Goal: Task Accomplishment & Management: Complete application form

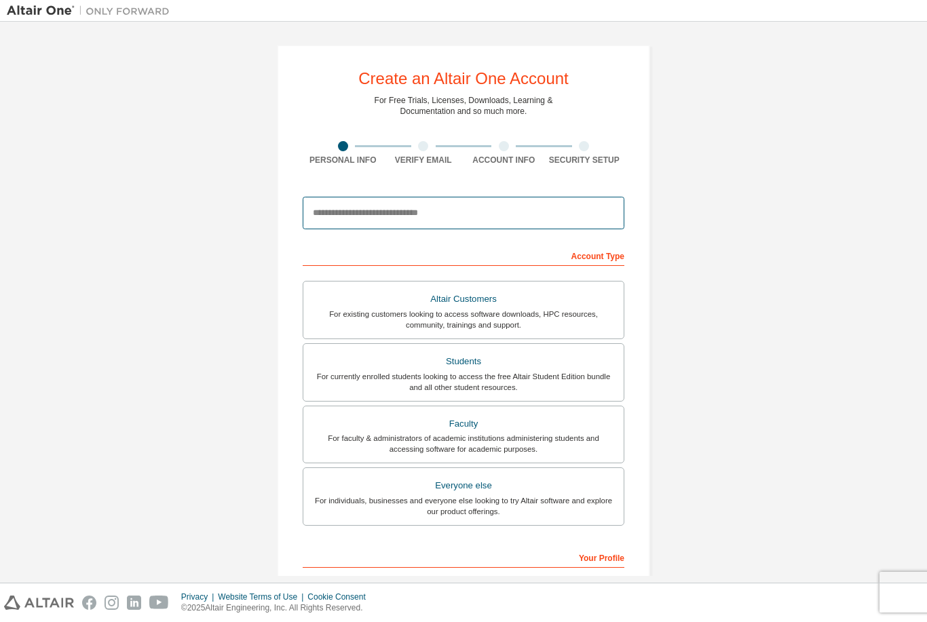
click at [342, 223] on input "email" at bounding box center [464, 213] width 322 height 33
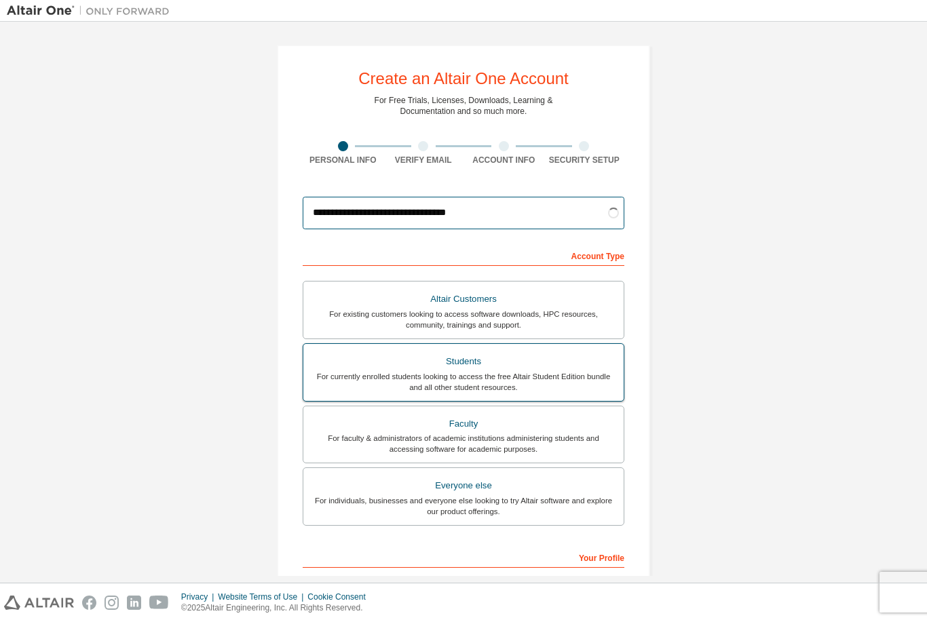
type input "**********"
click at [467, 364] on div "Students" at bounding box center [463, 361] width 304 height 19
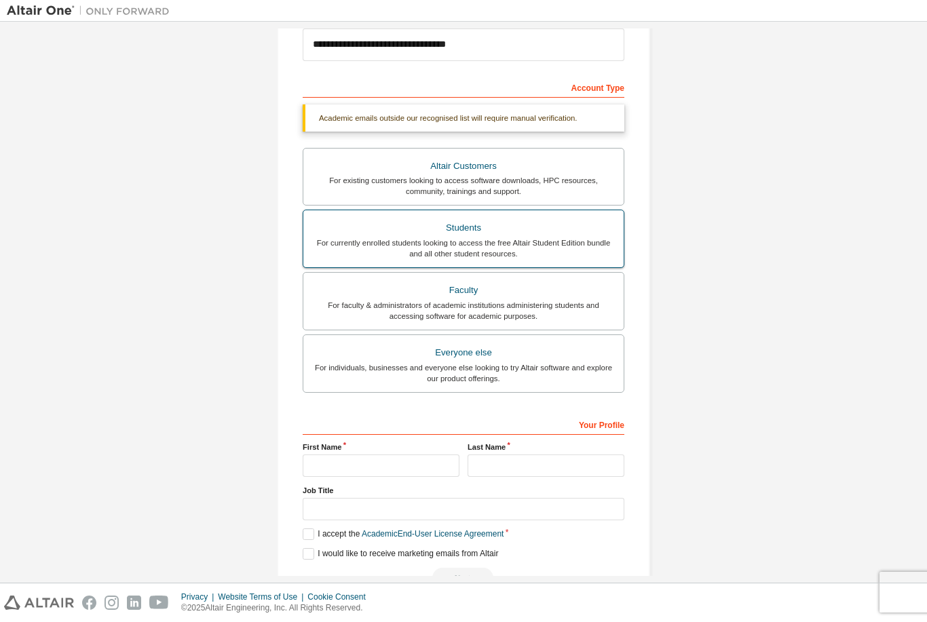
scroll to position [168, 0]
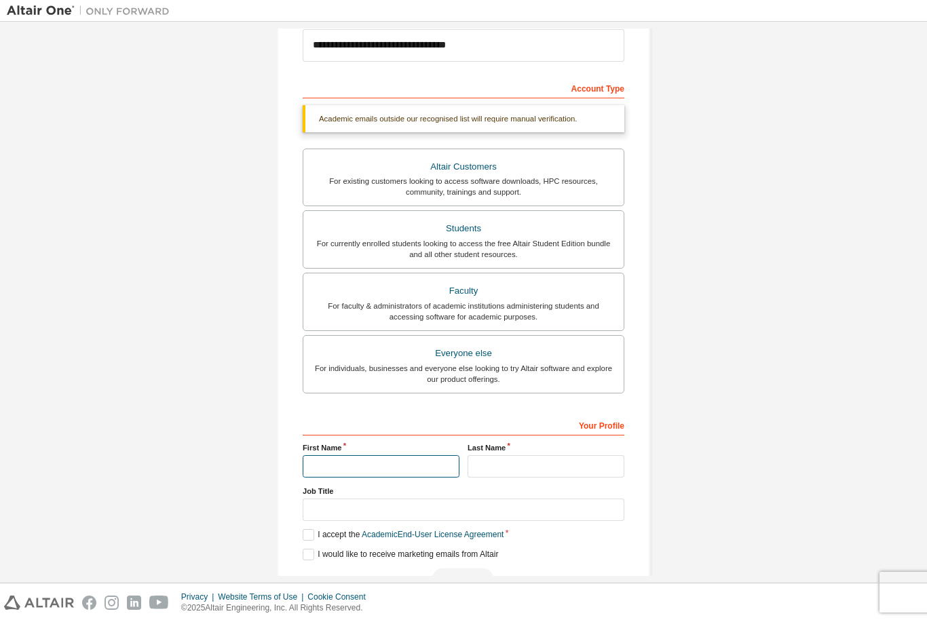
click at [334, 469] on input "text" at bounding box center [381, 466] width 157 height 22
type input "*********"
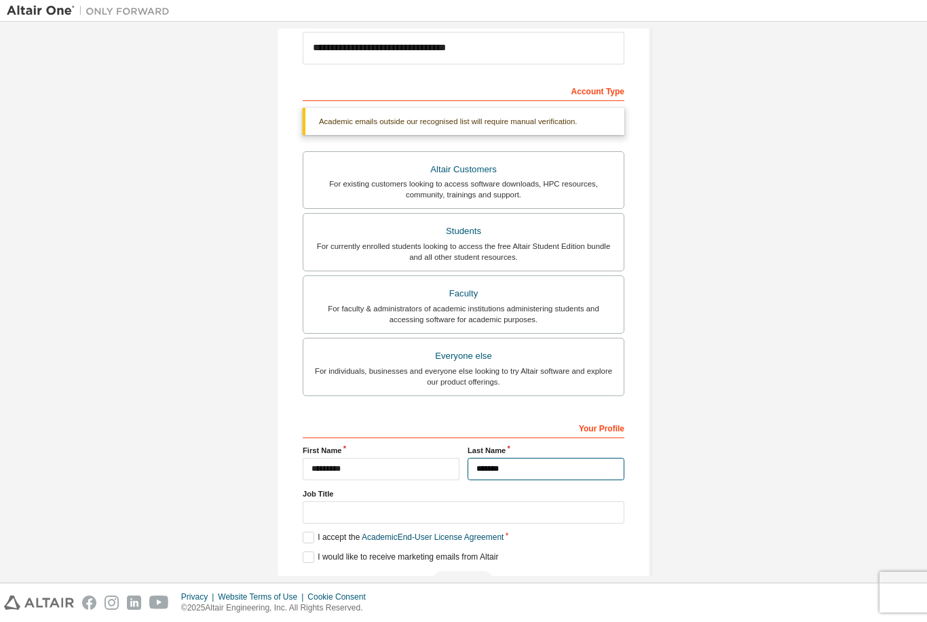
type input "*******"
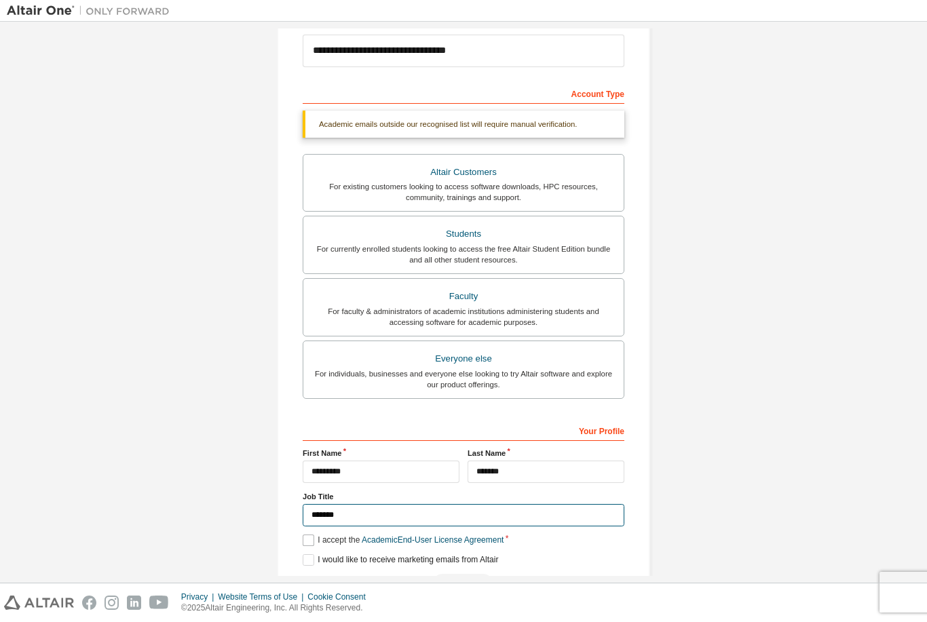
type input "*******"
click at [305, 537] on label "I accept the Academic End-User License Agreement" at bounding box center [403, 541] width 201 height 12
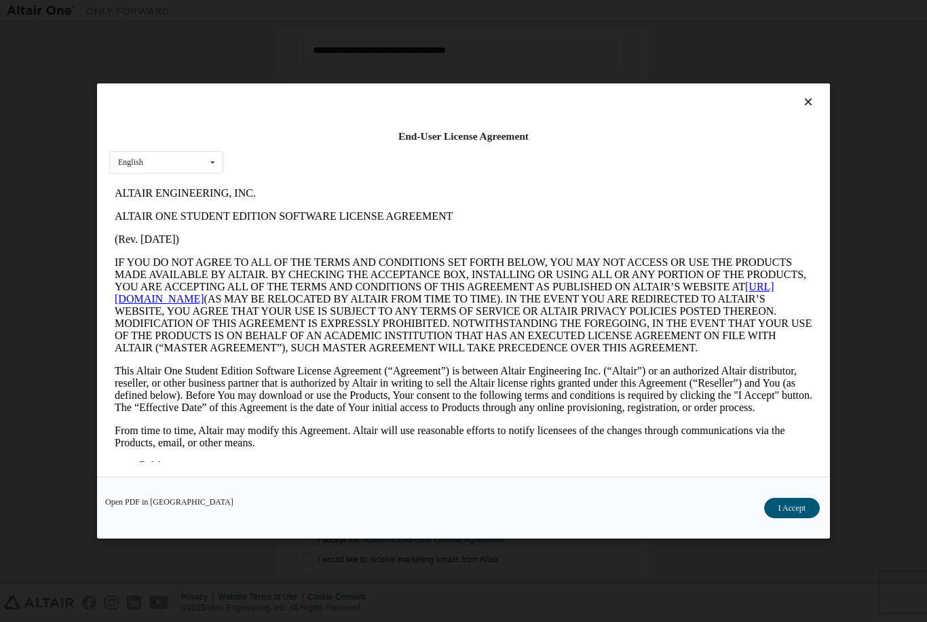
scroll to position [0, 0]
click at [212, 155] on icon at bounding box center [212, 162] width 17 height 21
click at [143, 179] on span "English" at bounding box center [132, 183] width 26 height 9
click at [796, 495] on div "Open PDF in New Tab I Accept" at bounding box center [463, 508] width 733 height 62
click at [794, 510] on button "I Accept" at bounding box center [792, 508] width 56 height 20
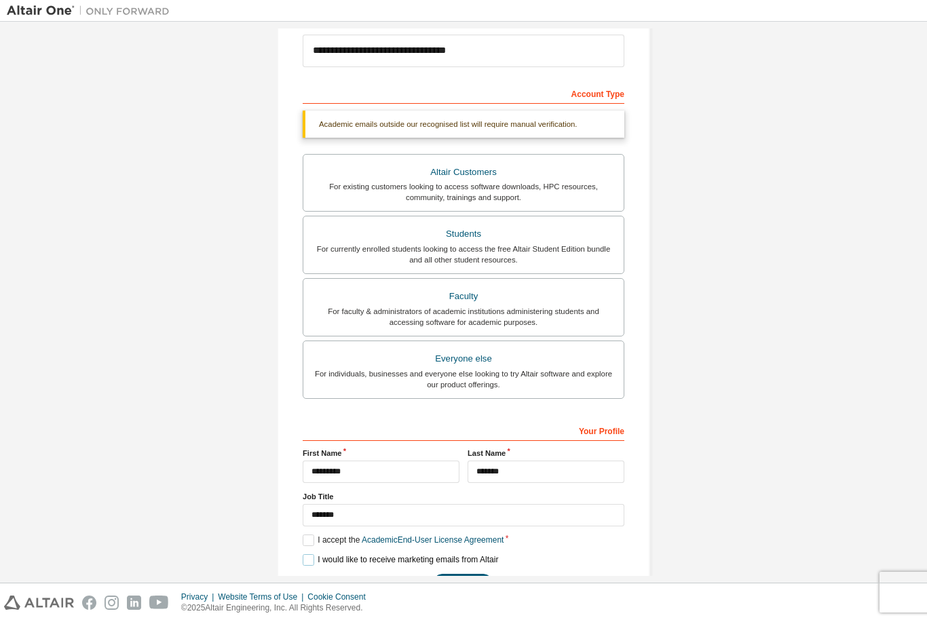
click at [313, 554] on label "I would like to receive marketing emails from Altair" at bounding box center [400, 560] width 195 height 12
click at [456, 584] on button "Next" at bounding box center [462, 584] width 61 height 20
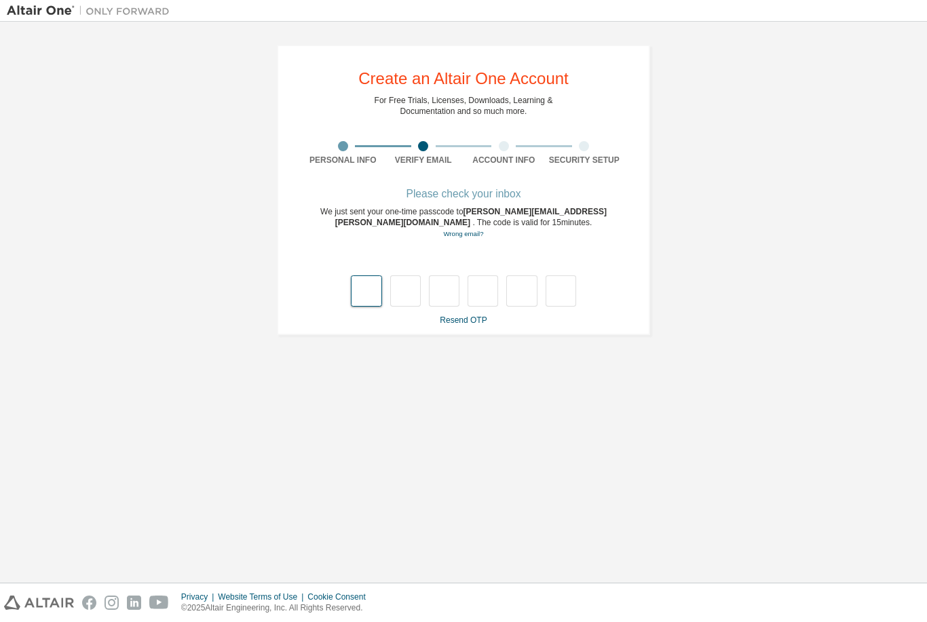
click at [366, 290] on input "text" at bounding box center [366, 290] width 31 height 31
click at [370, 293] on input "text" at bounding box center [366, 290] width 31 height 31
click at [367, 291] on input "text" at bounding box center [366, 290] width 31 height 31
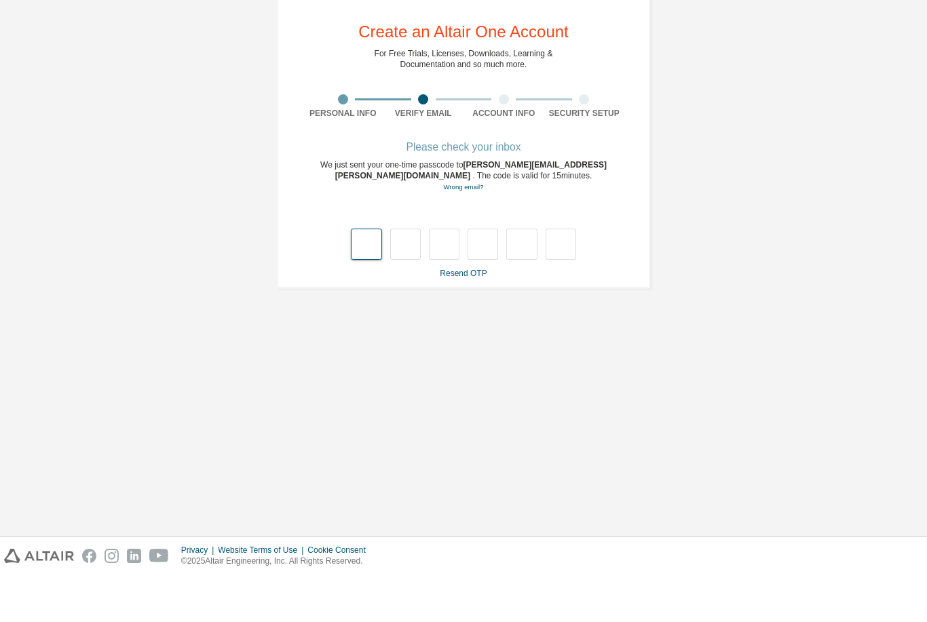
scroll to position [43, 0]
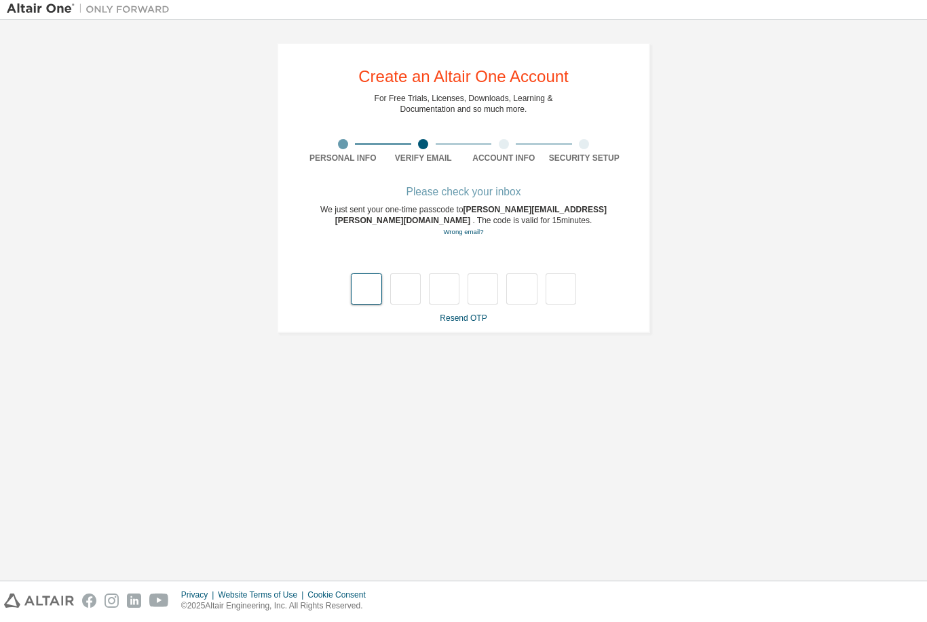
type input "*"
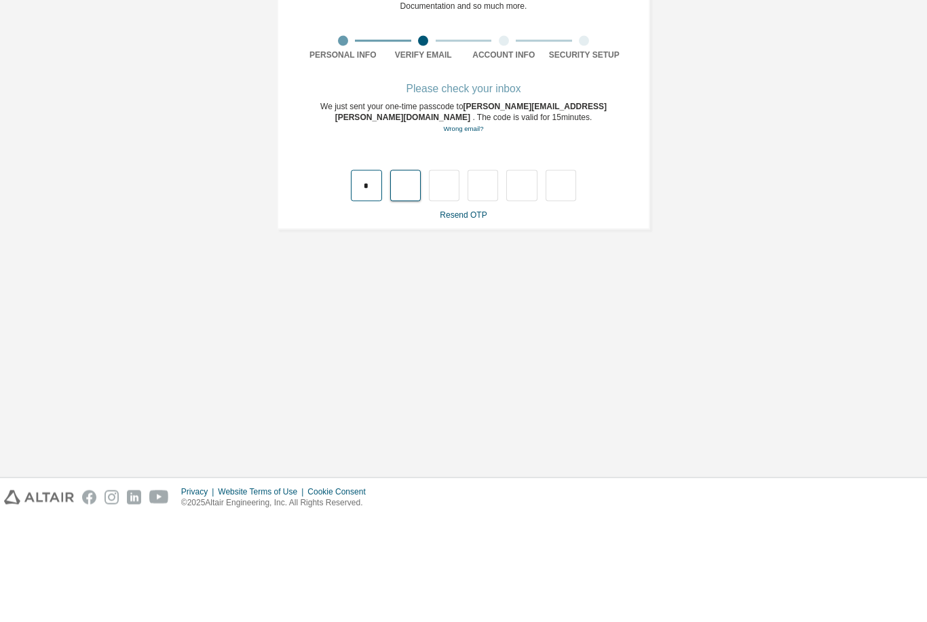
type input "*"
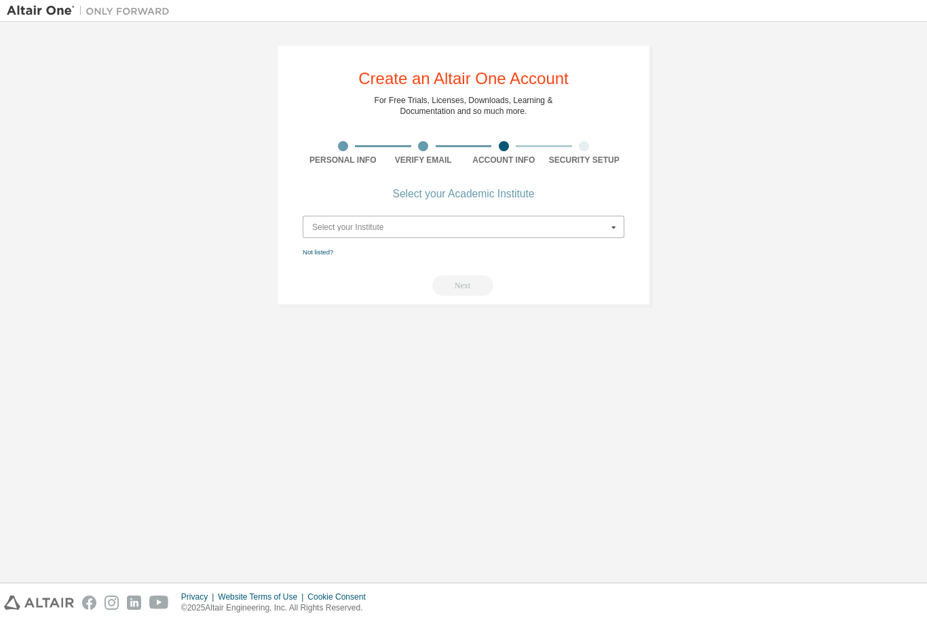
click at [354, 216] on input "text" at bounding box center [464, 226] width 320 height 21
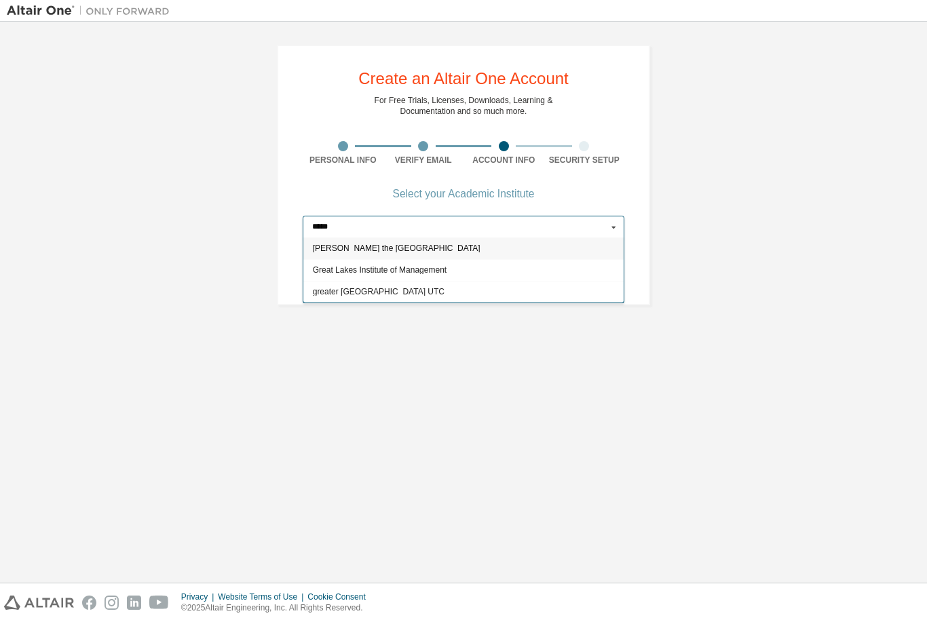
click at [372, 216] on input "*****" at bounding box center [464, 226] width 320 height 21
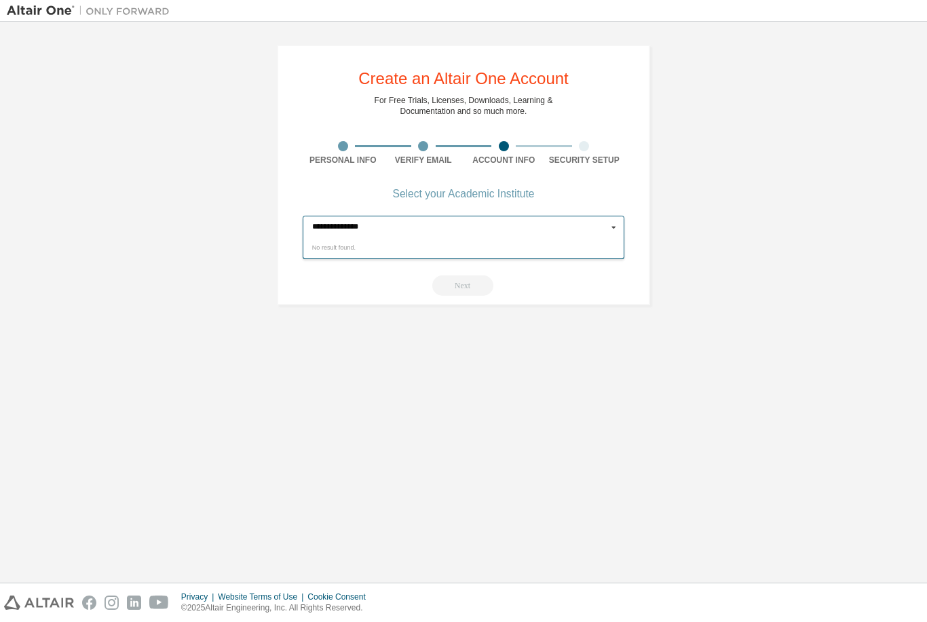
type input "**********"
click at [381, 368] on div "**********" at bounding box center [463, 302] width 913 height 548
click at [409, 190] on div "Select your Academic Institute" at bounding box center [464, 194] width 142 height 8
click at [311, 248] on link "Not listed?" at bounding box center [318, 251] width 31 height 7
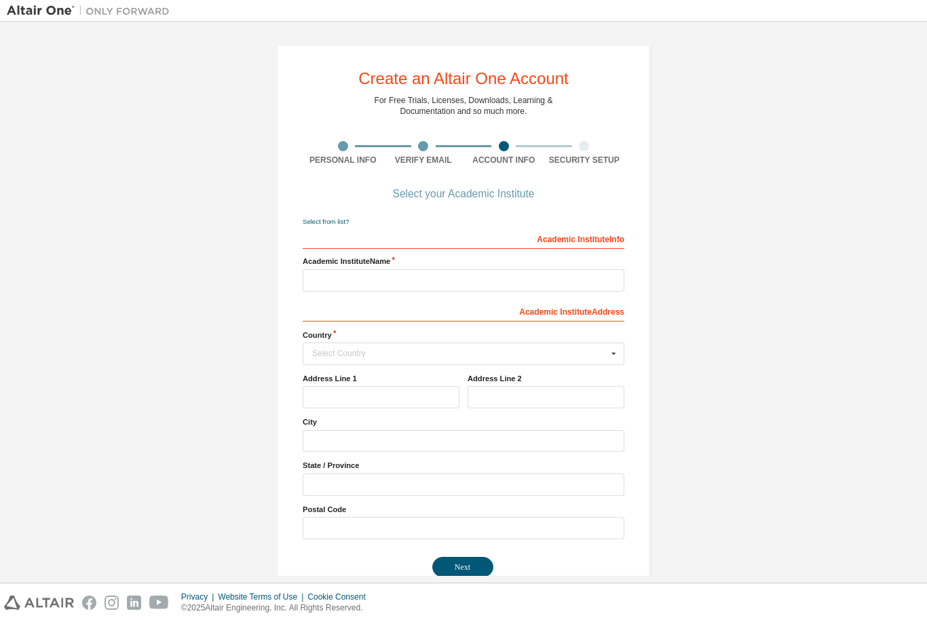
click at [426, 190] on div "Select your Academic Institute" at bounding box center [464, 194] width 142 height 8
click at [463, 142] on div "Create an Altair One Account For Free Trials, Licenses, Downloads, Learning & D…" at bounding box center [463, 316] width 373 height 542
click at [455, 557] on button "Next" at bounding box center [462, 567] width 61 height 20
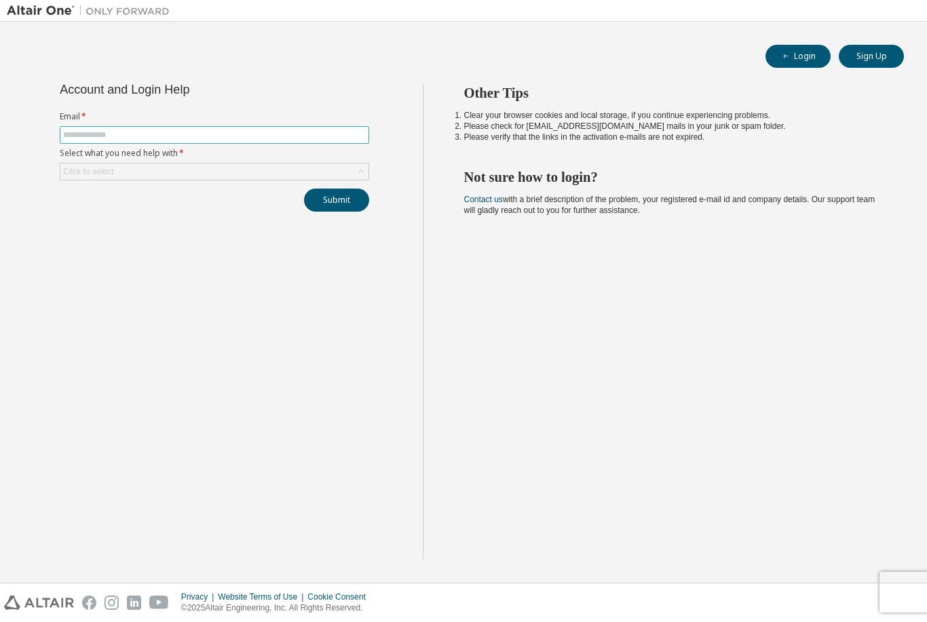
click at [94, 134] on input "text" at bounding box center [214, 135] width 303 height 11
type input "*"
type input "**********"
click at [177, 178] on div "Click to select" at bounding box center [214, 172] width 308 height 16
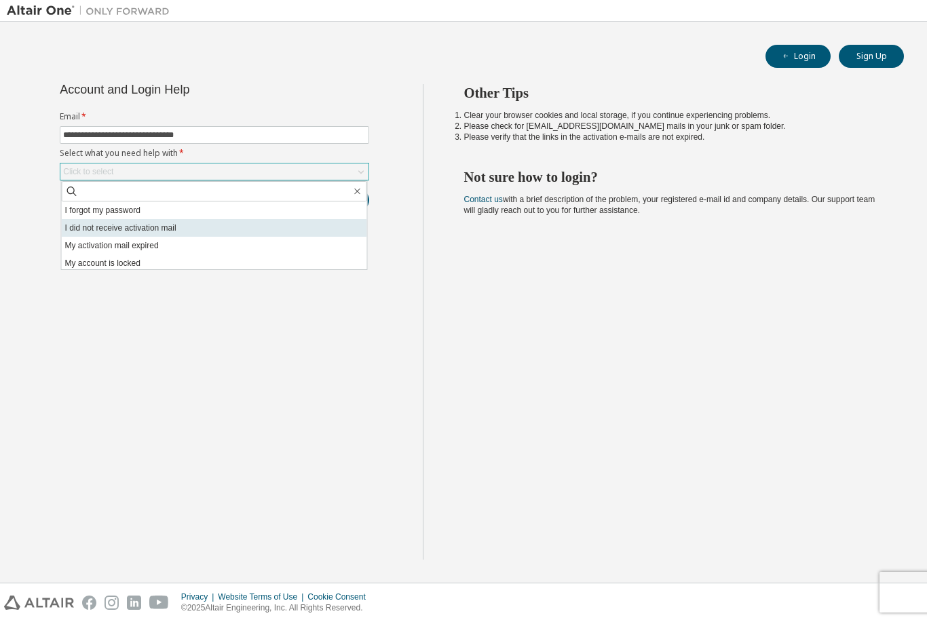
click at [105, 228] on li "I did not receive activation mail" at bounding box center [214, 228] width 305 height 18
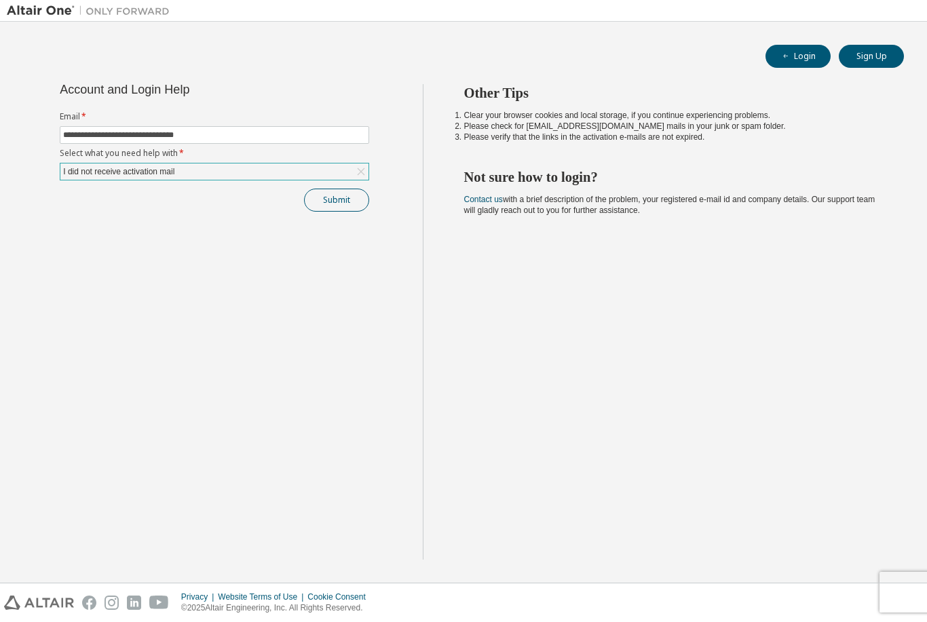
click at [337, 200] on button "Submit" at bounding box center [336, 200] width 65 height 23
click at [330, 204] on button "Submit" at bounding box center [336, 200] width 65 height 23
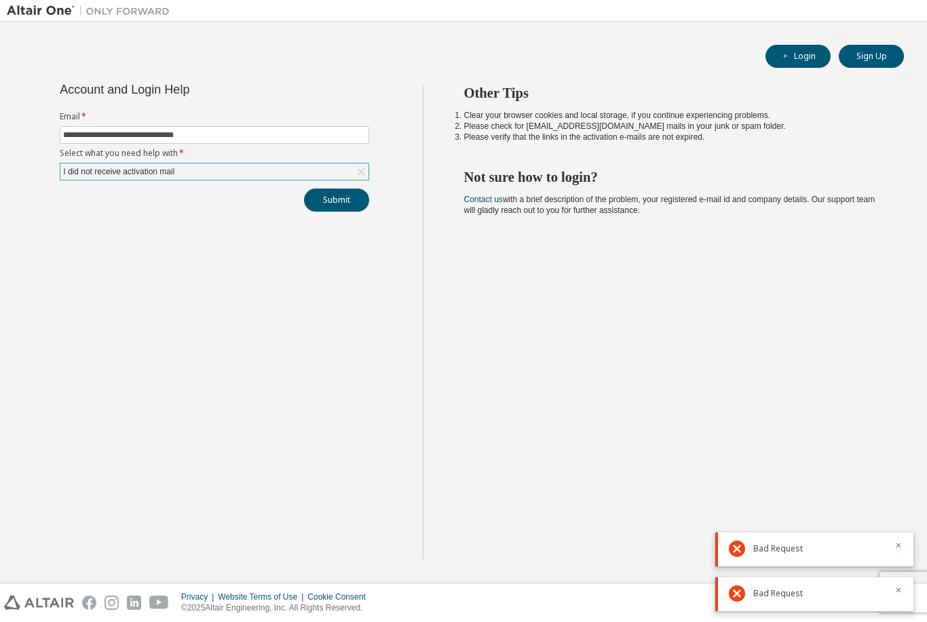
click at [356, 175] on icon at bounding box center [361, 172] width 14 height 14
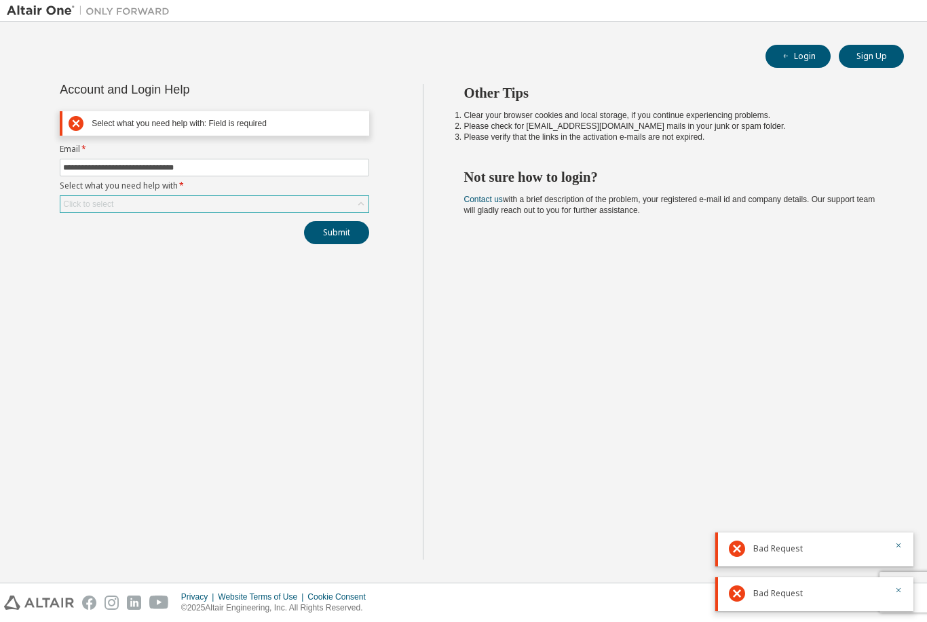
click at [256, 212] on div "Click to select" at bounding box center [214, 204] width 308 height 16
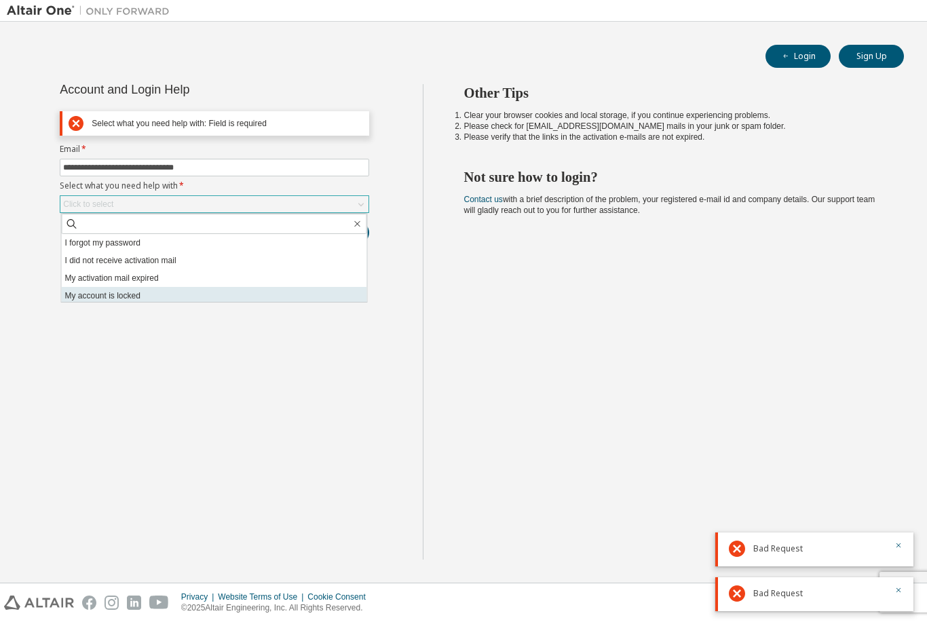
click at [116, 297] on li "My account is locked" at bounding box center [214, 296] width 305 height 18
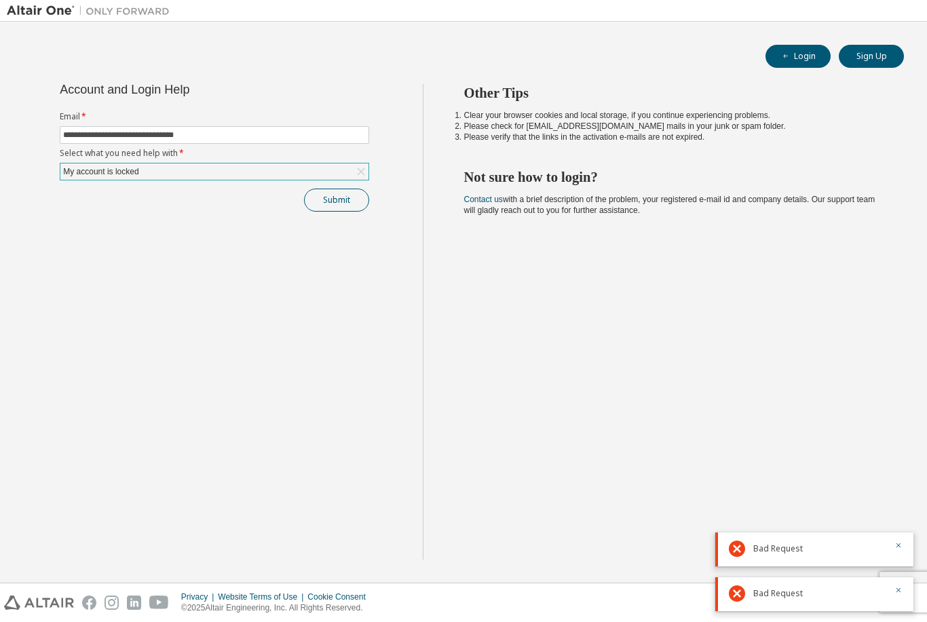
click at [332, 203] on button "Submit" at bounding box center [336, 200] width 65 height 23
click at [890, 505] on div at bounding box center [894, 504] width 16 height 16
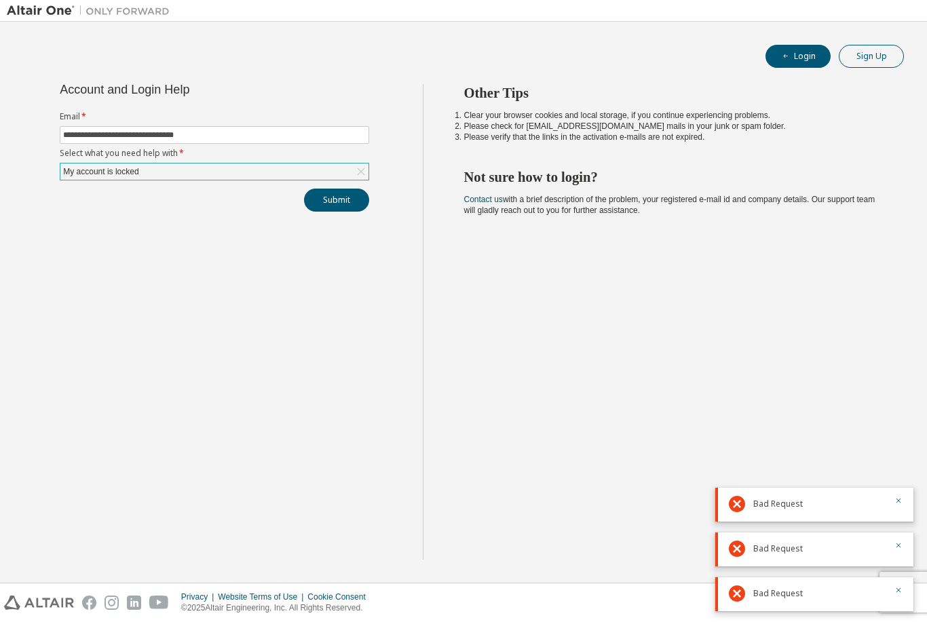
click at [870, 54] on button "Sign Up" at bounding box center [871, 56] width 65 height 23
